Goal: Task Accomplishment & Management: Use online tool/utility

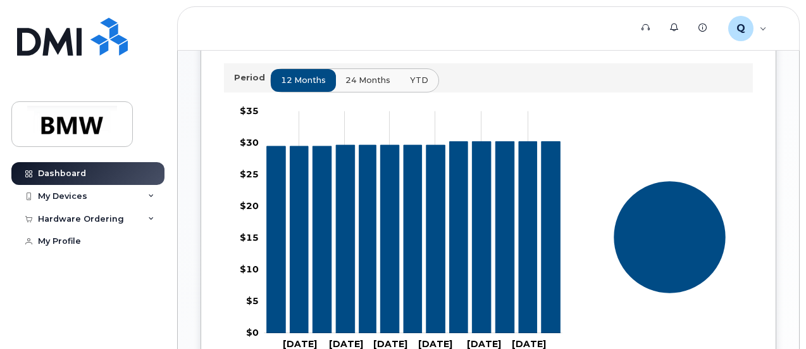
scroll to position [443, 0]
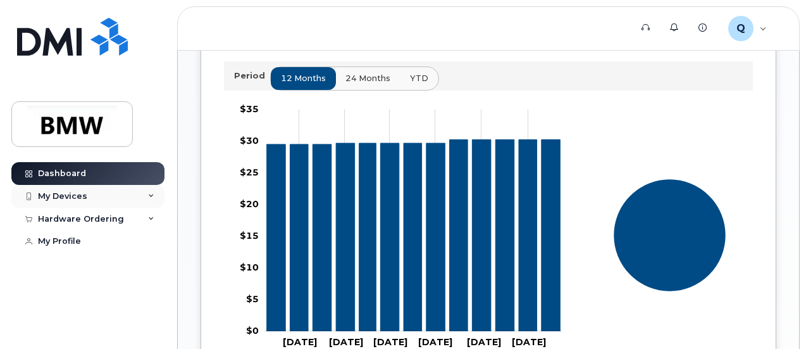
click at [156, 194] on div "My Devices" at bounding box center [87, 196] width 153 height 23
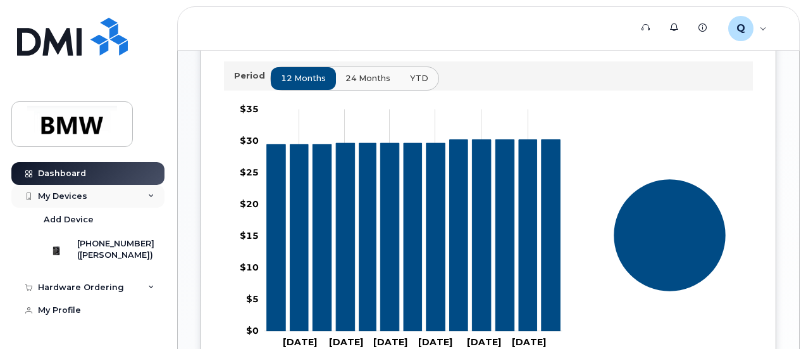
click at [152, 195] on div "My Devices" at bounding box center [87, 196] width 153 height 23
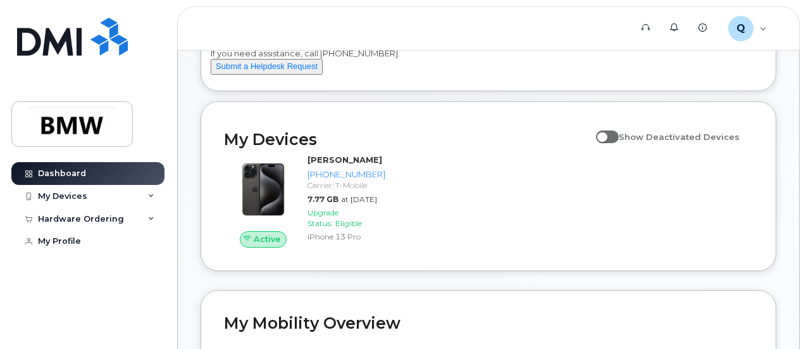
scroll to position [127, 0]
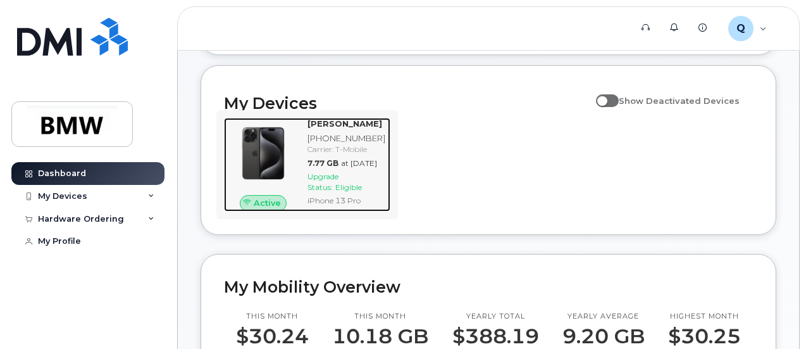
click at [322, 192] on span "Upgrade Status:" at bounding box center [323, 182] width 31 height 20
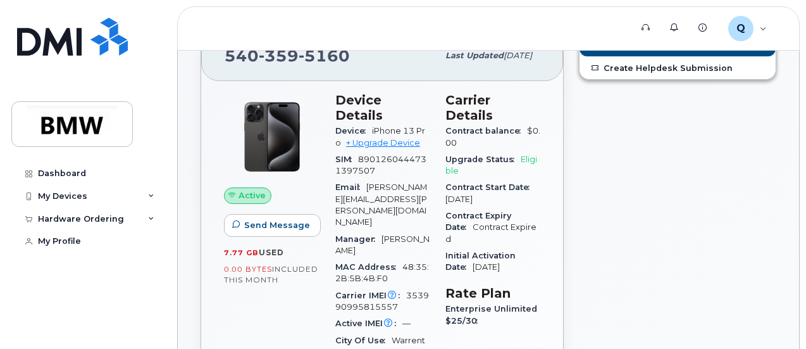
scroll to position [36, 0]
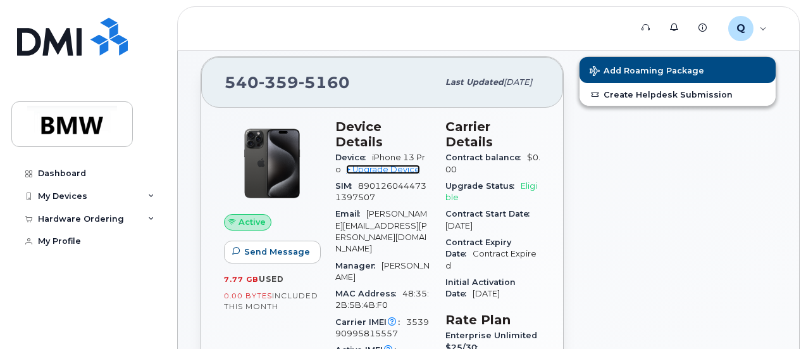
click at [374, 165] on link "+ Upgrade Device" at bounding box center [383, 169] width 74 height 9
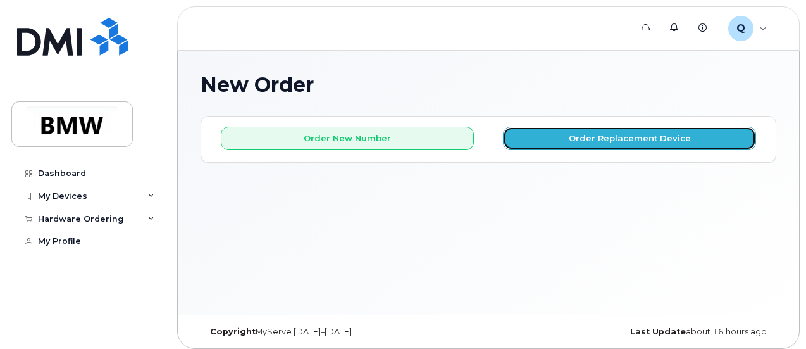
click at [638, 136] on button "Order Replacement Device" at bounding box center [629, 138] width 253 height 23
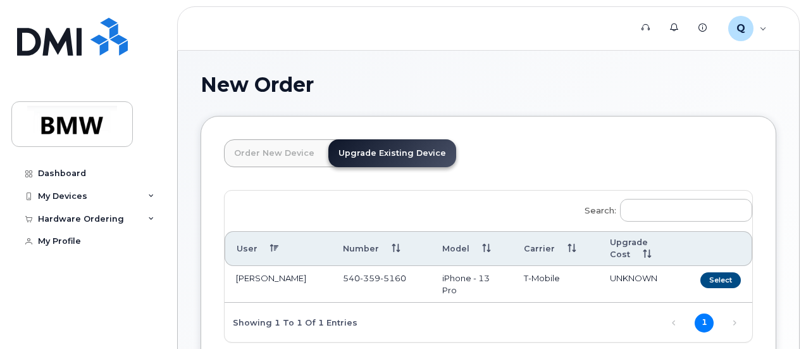
click at [394, 156] on link "Upgrade Existing Device" at bounding box center [392, 153] width 128 height 28
click at [275, 154] on link "Order New Device" at bounding box center [274, 153] width 101 height 28
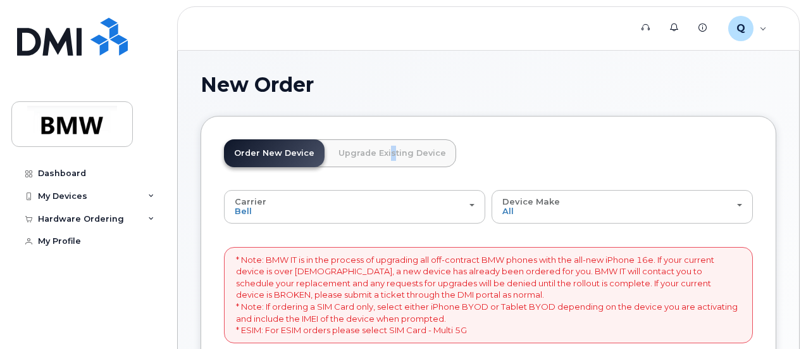
click at [383, 153] on link "Upgrade Existing Device" at bounding box center [392, 153] width 128 height 28
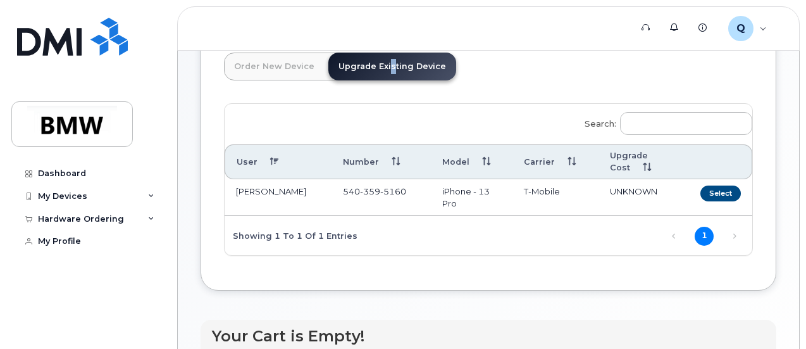
scroll to position [109, 0]
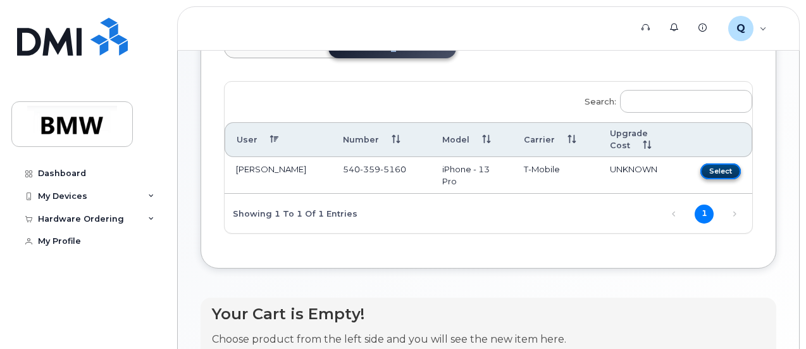
click at [701, 173] on button "Select" at bounding box center [721, 171] width 41 height 16
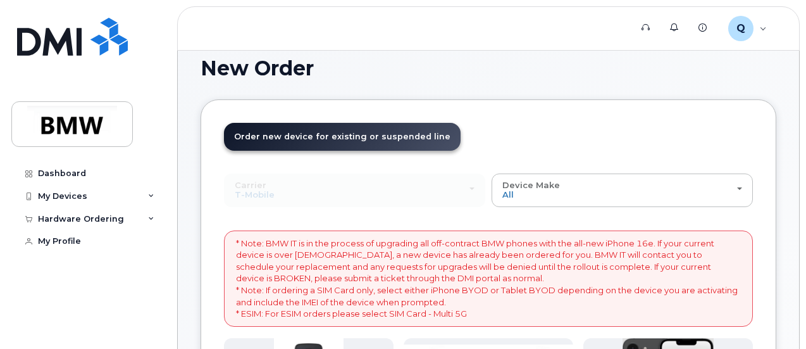
scroll to position [0, 0]
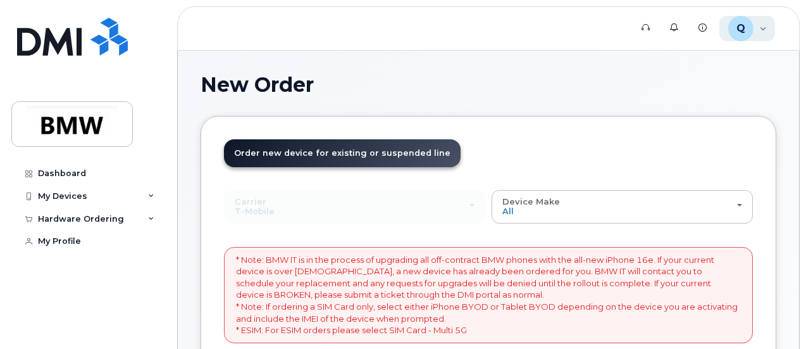
click at [762, 30] on div "Q QT29407 Employee" at bounding box center [748, 28] width 56 height 25
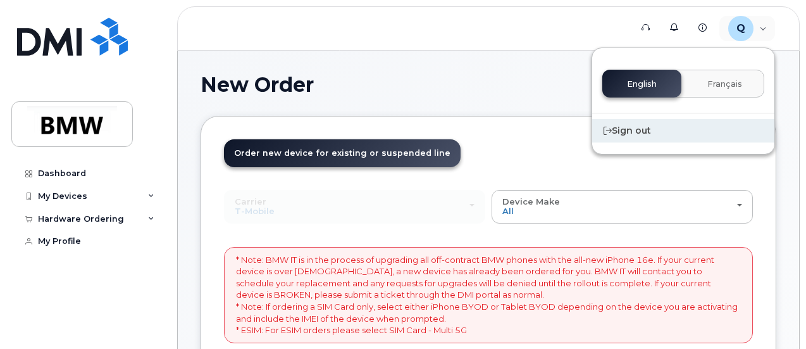
click at [647, 128] on div "Sign out" at bounding box center [683, 130] width 182 height 23
